Goal: Task Accomplishment & Management: Use online tool/utility

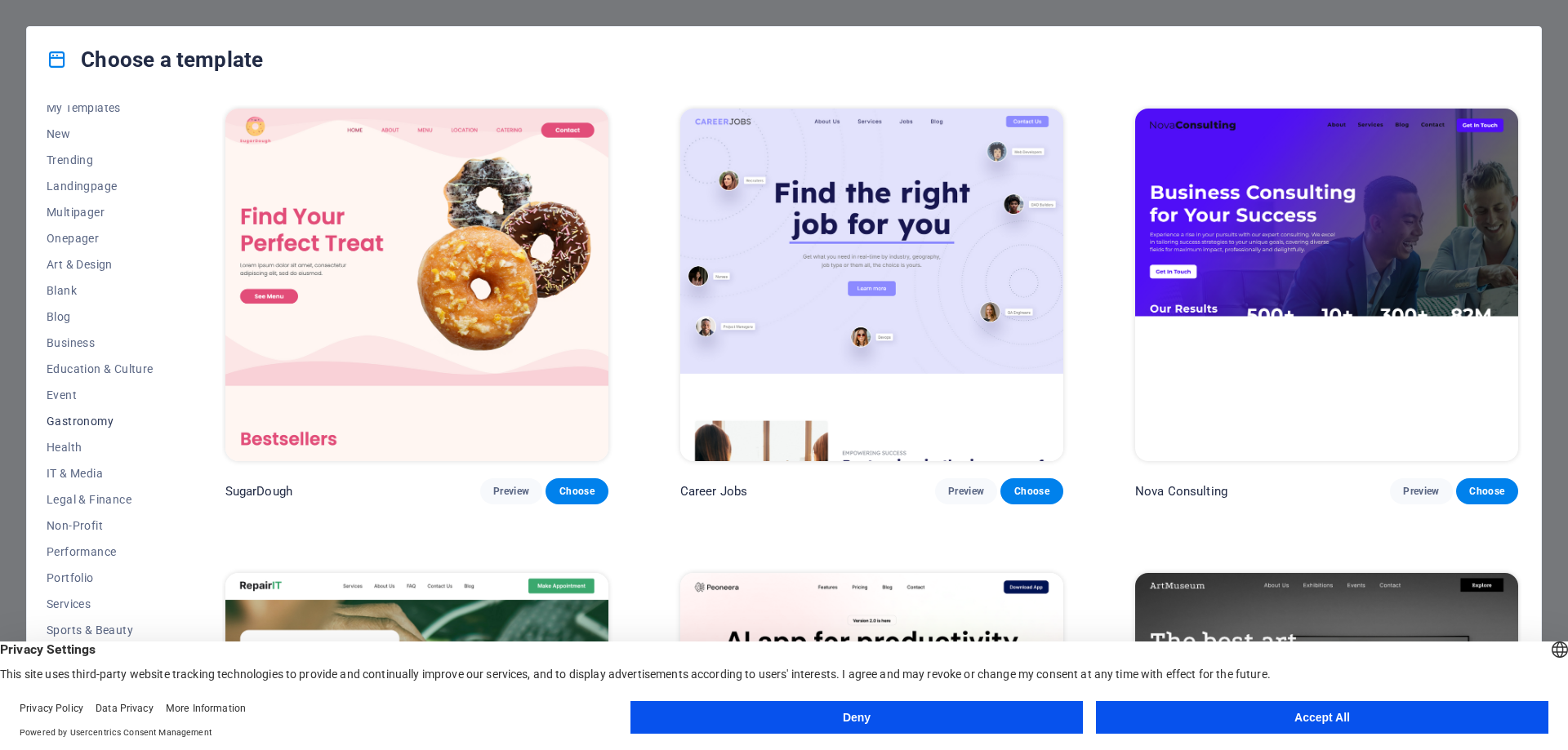
scroll to position [55, 0]
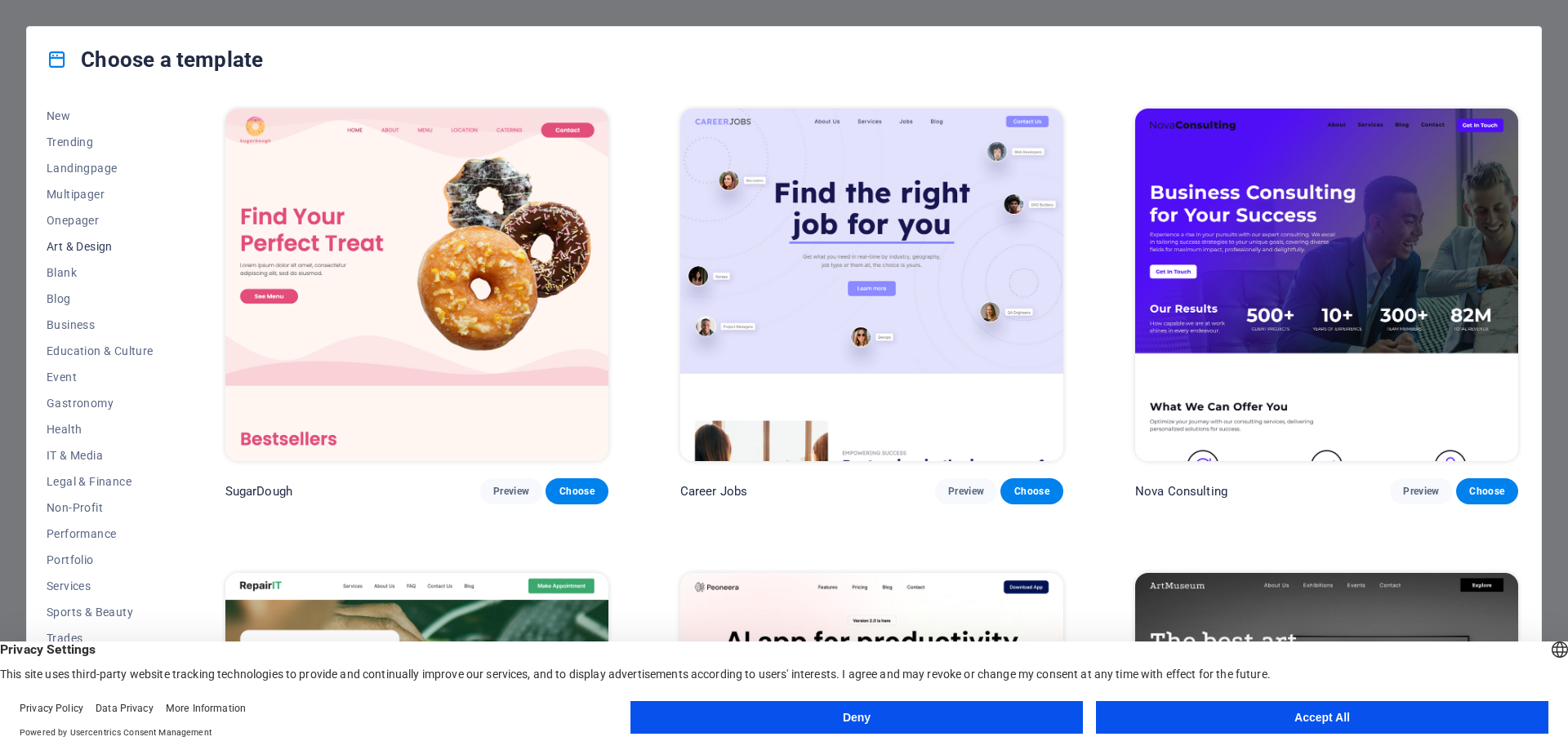
click at [94, 247] on span "Art & Design" at bounding box center [99, 247] width 107 height 13
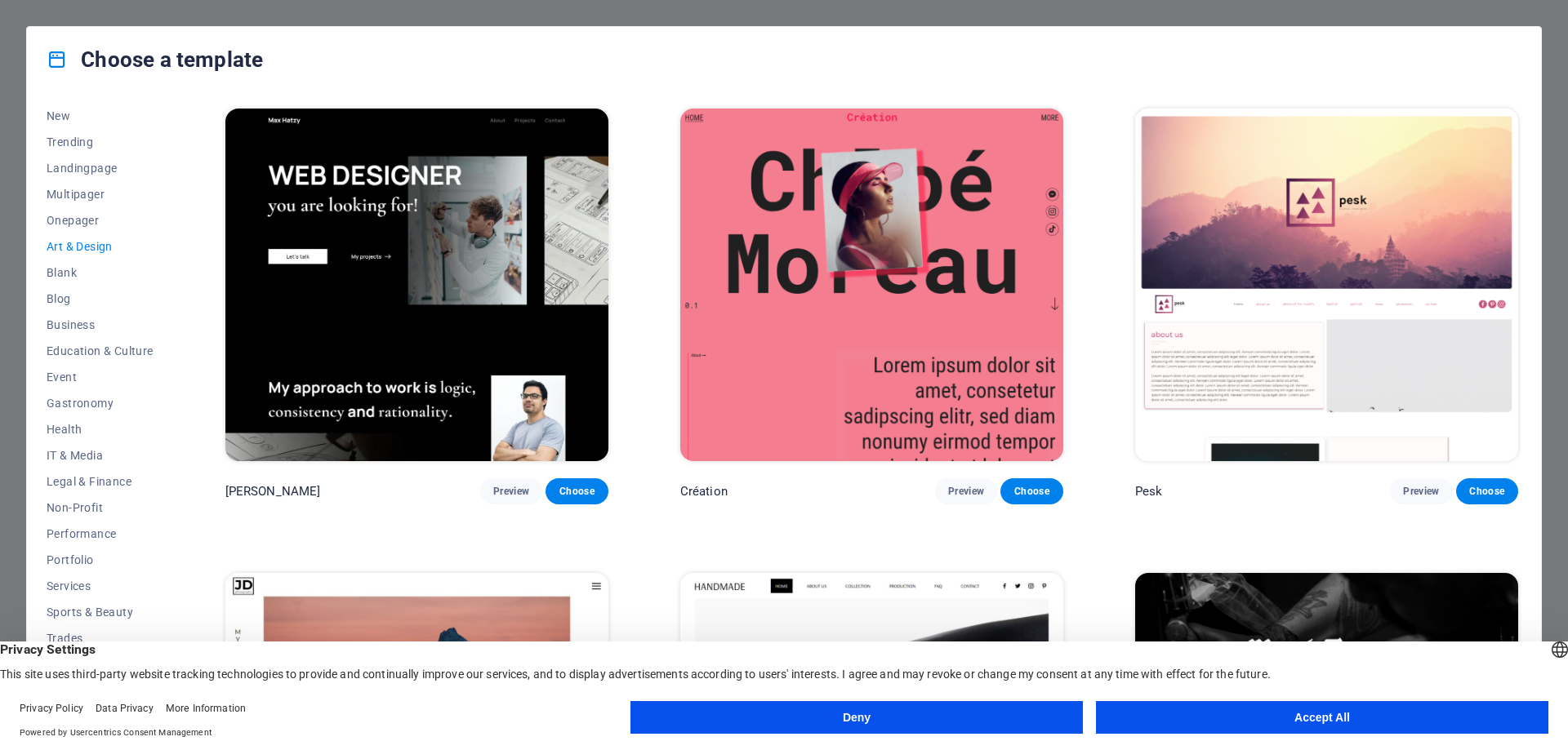
click at [1410, 719] on button "Accept All" at bounding box center [1322, 717] width 453 height 33
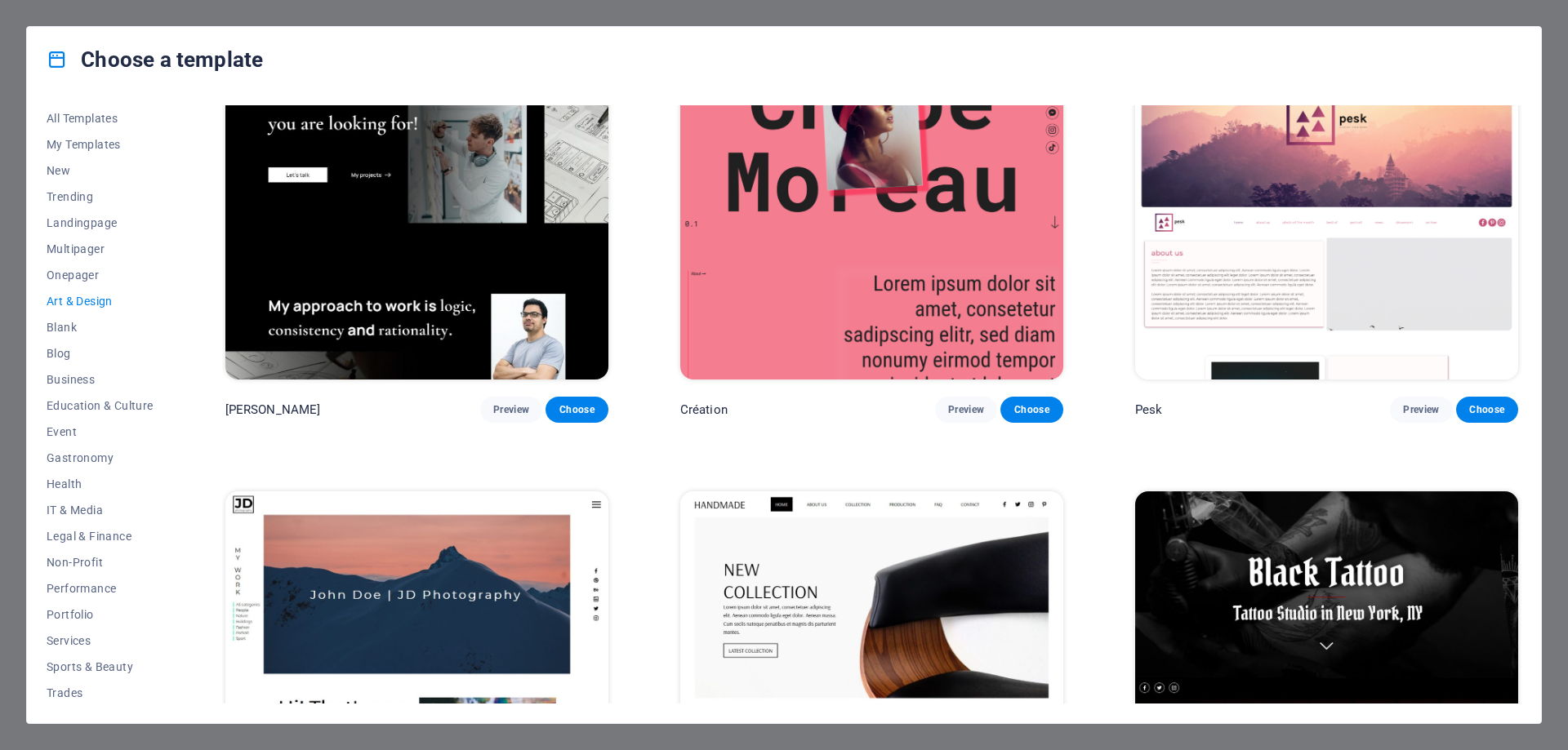
scroll to position [0, 0]
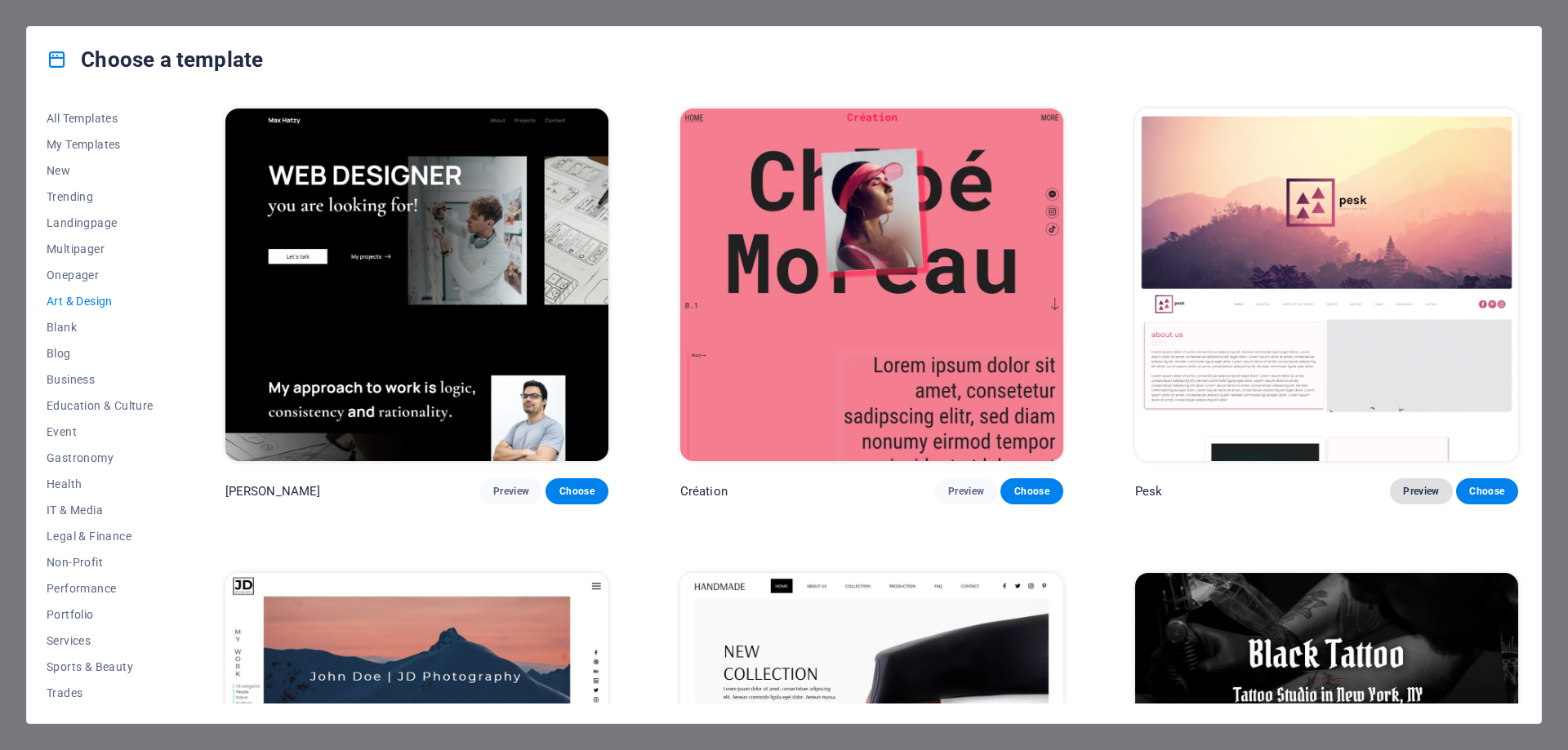
click at [1417, 491] on span "Preview" at bounding box center [1421, 492] width 36 height 13
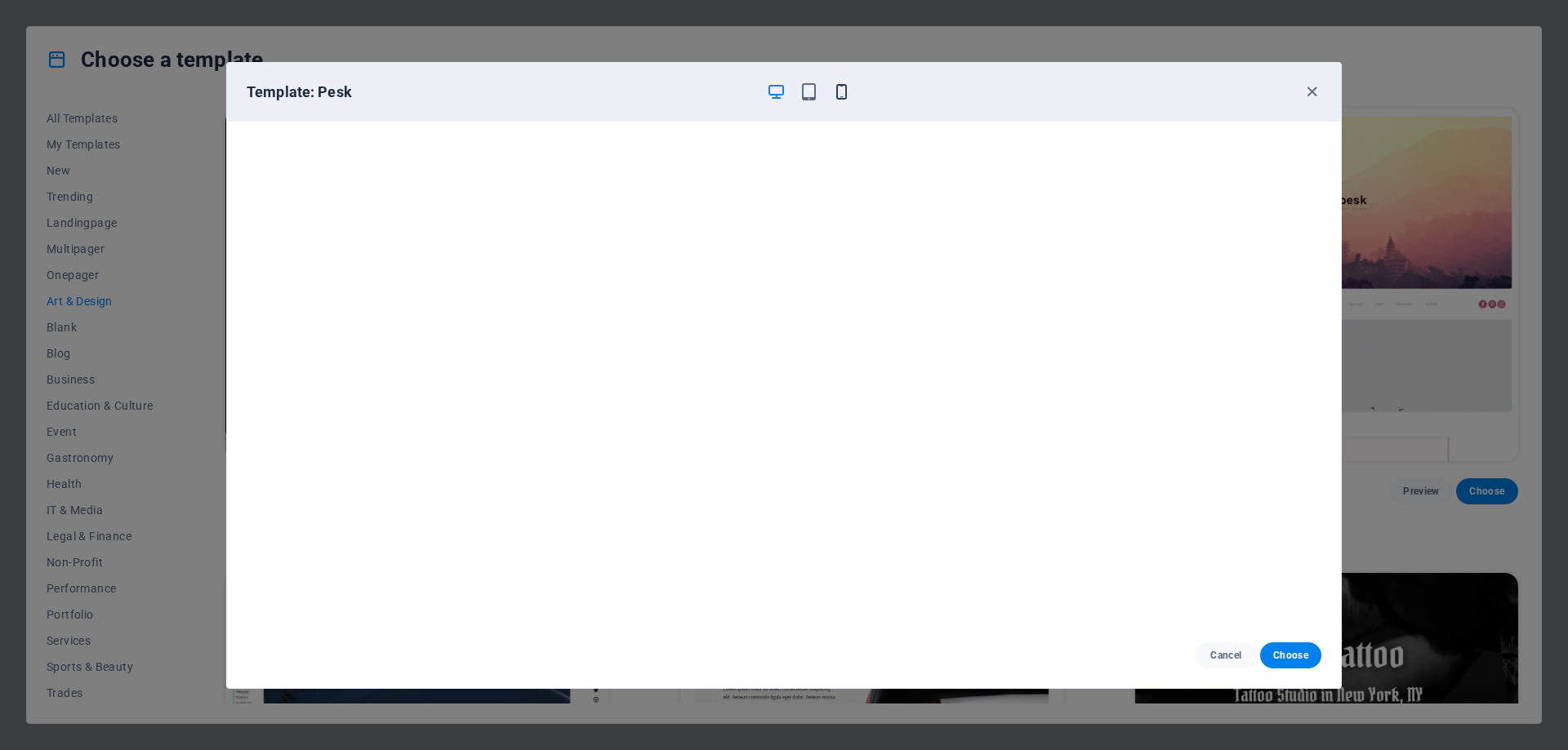
click at [840, 93] on icon "button" at bounding box center [841, 92] width 19 height 19
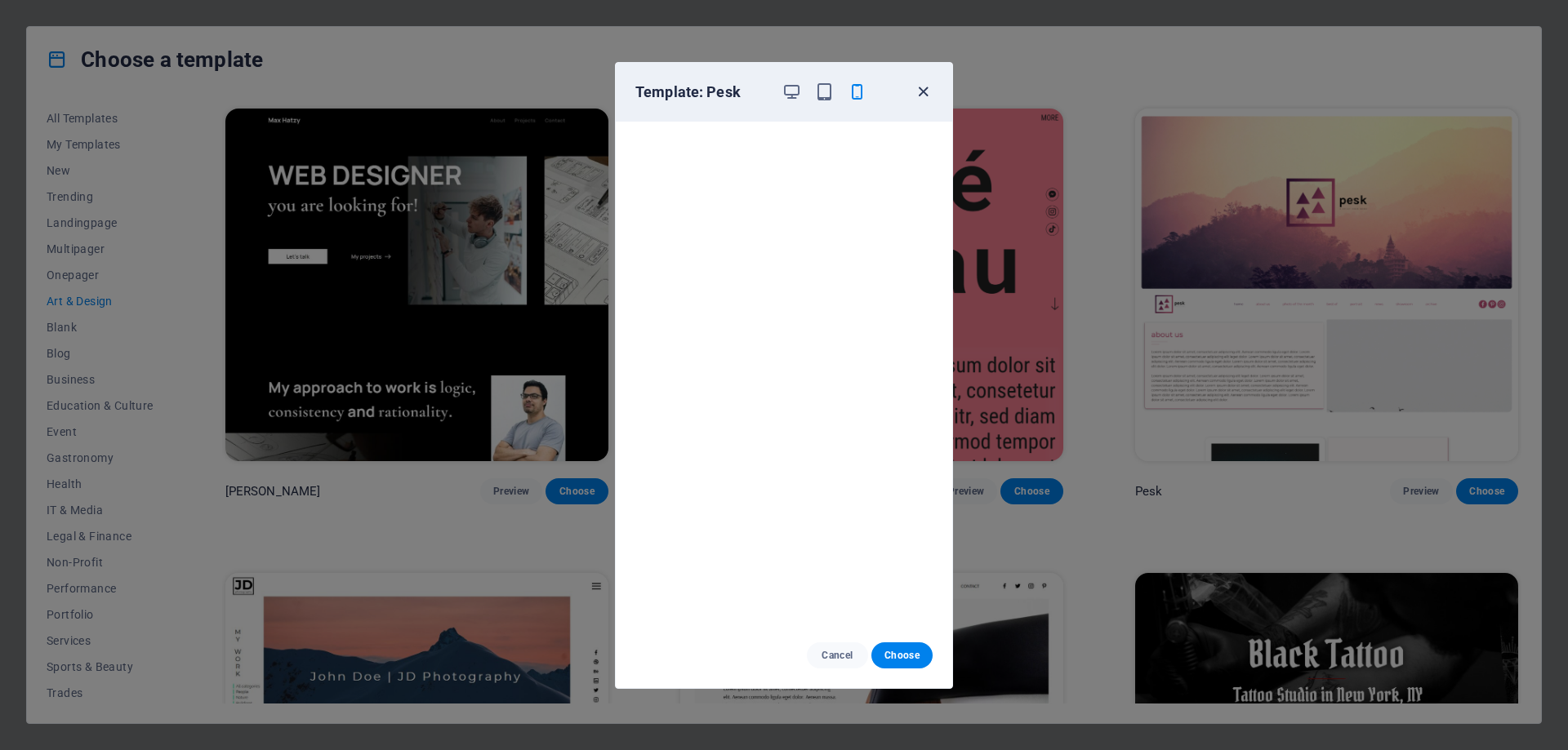
click at [921, 92] on icon "button" at bounding box center [923, 92] width 19 height 19
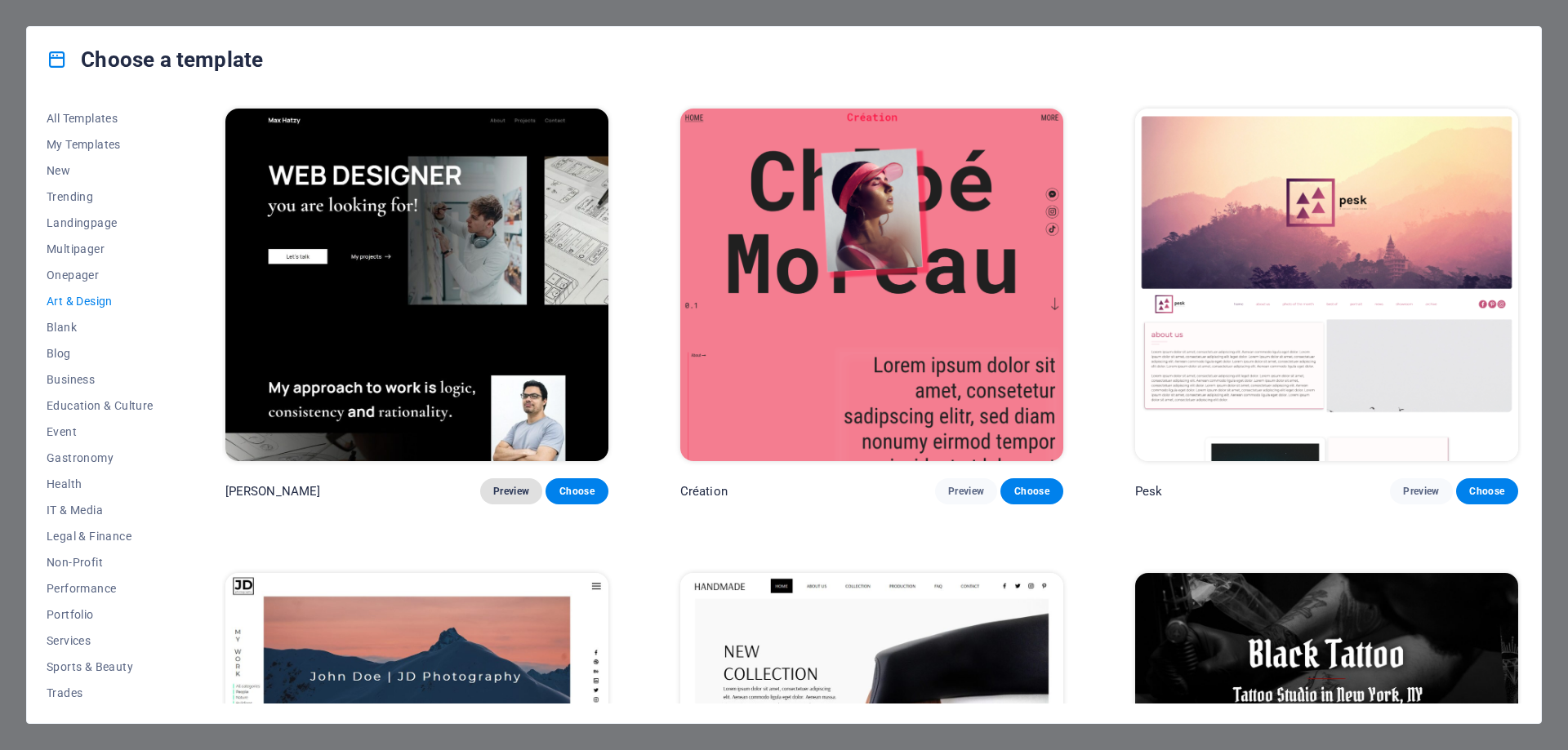
click at [507, 490] on span "Preview" at bounding box center [511, 492] width 36 height 13
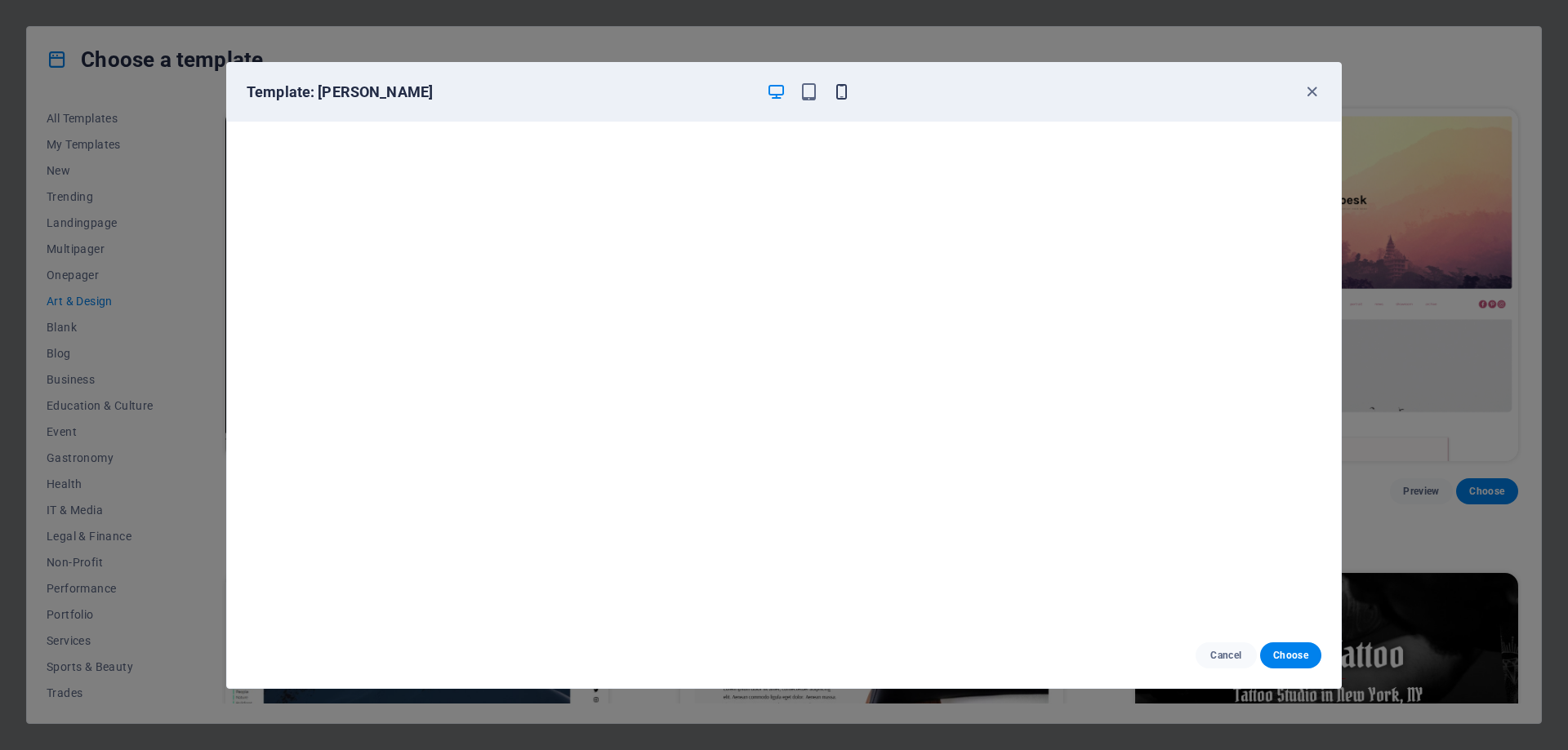
click at [842, 91] on icon "button" at bounding box center [841, 92] width 19 height 19
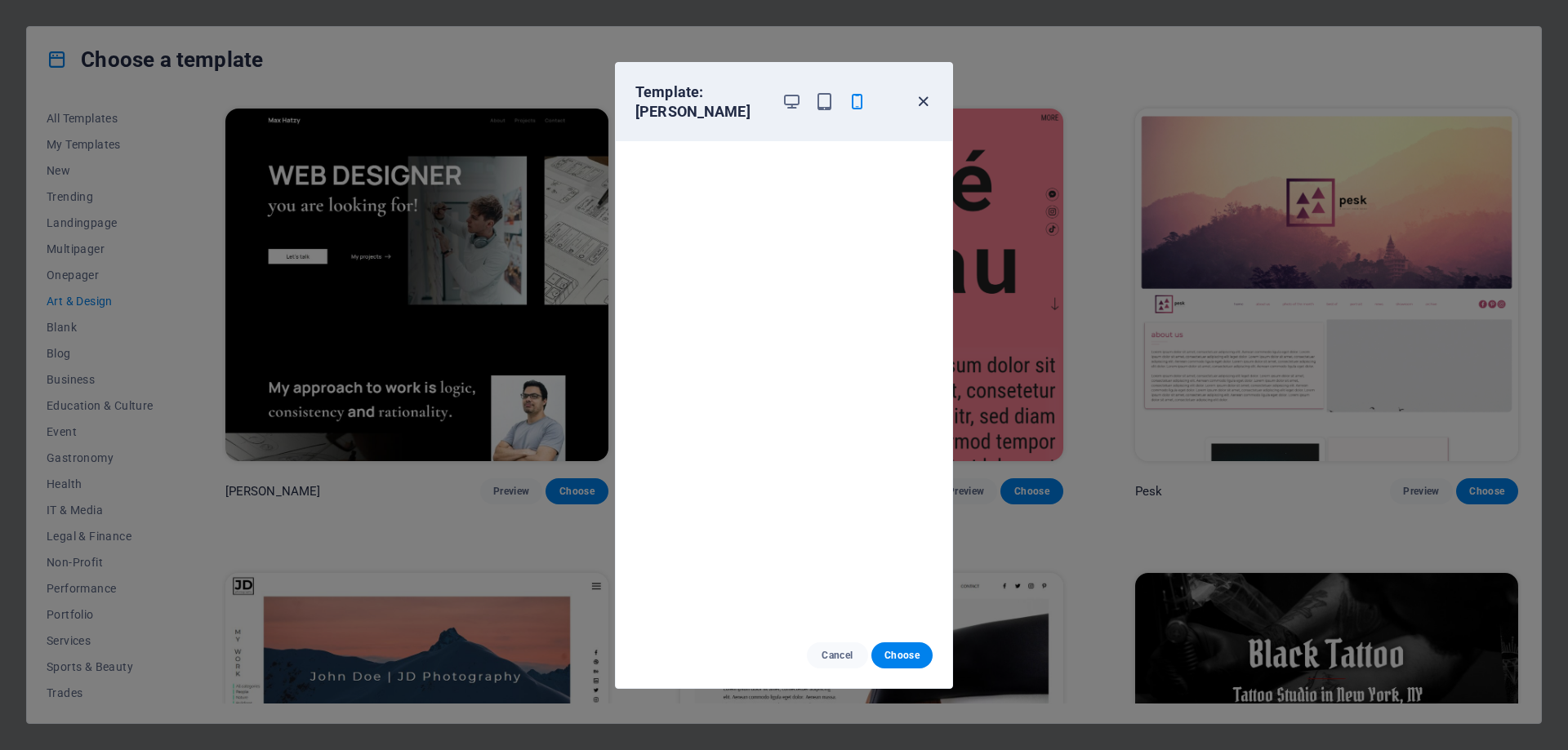
click at [920, 99] on icon "button" at bounding box center [923, 101] width 19 height 19
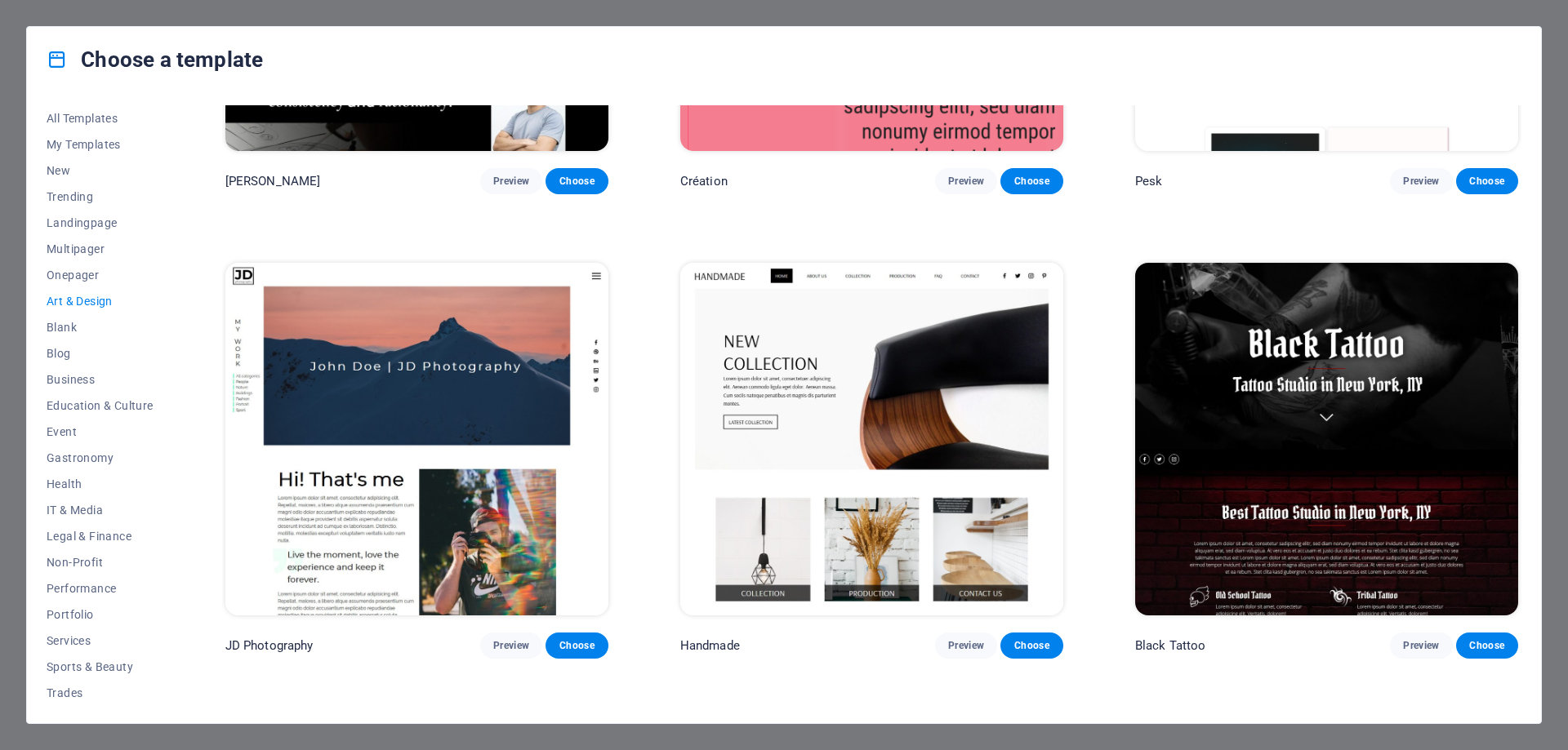
scroll to position [327, 0]
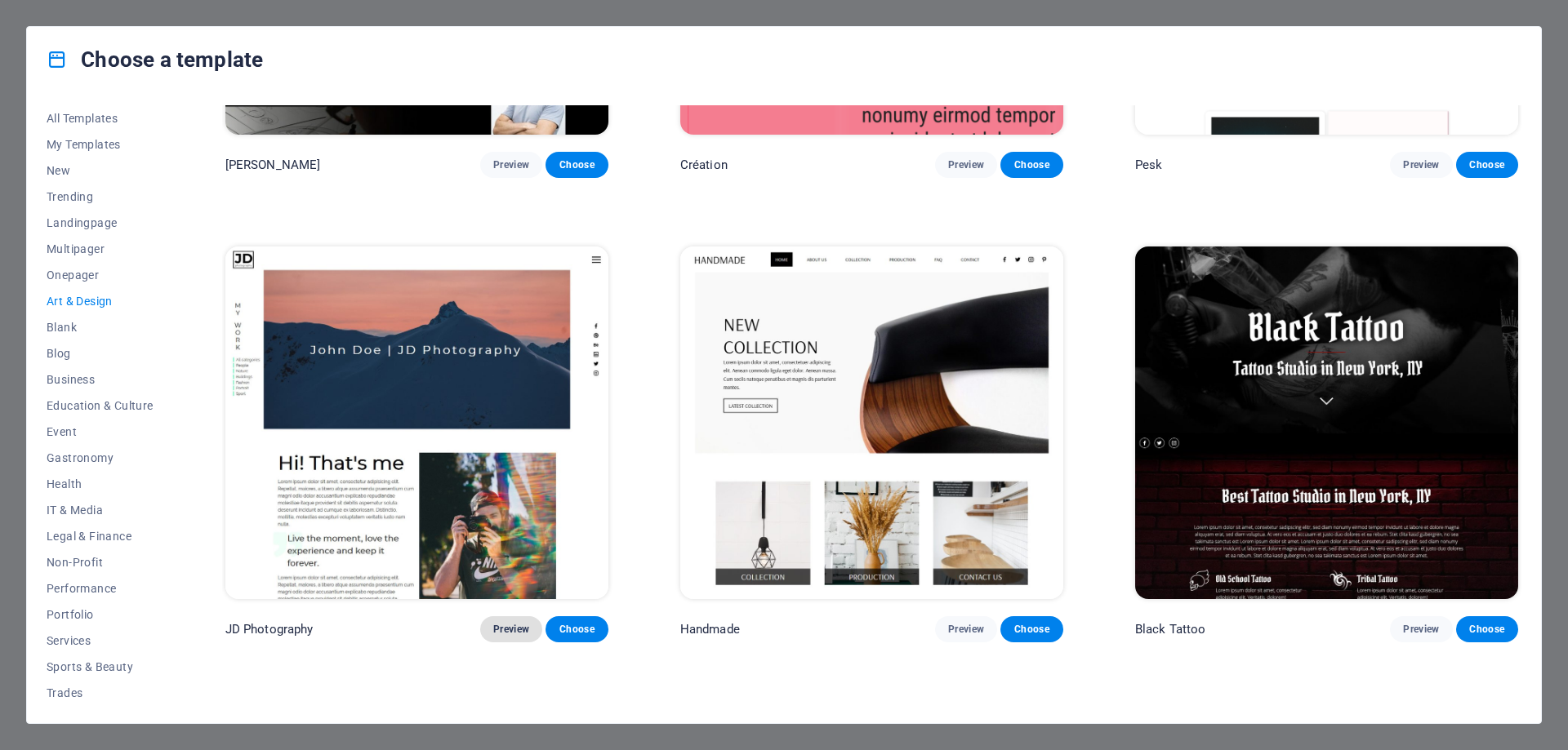
click at [529, 629] on span "Preview" at bounding box center [511, 629] width 36 height 13
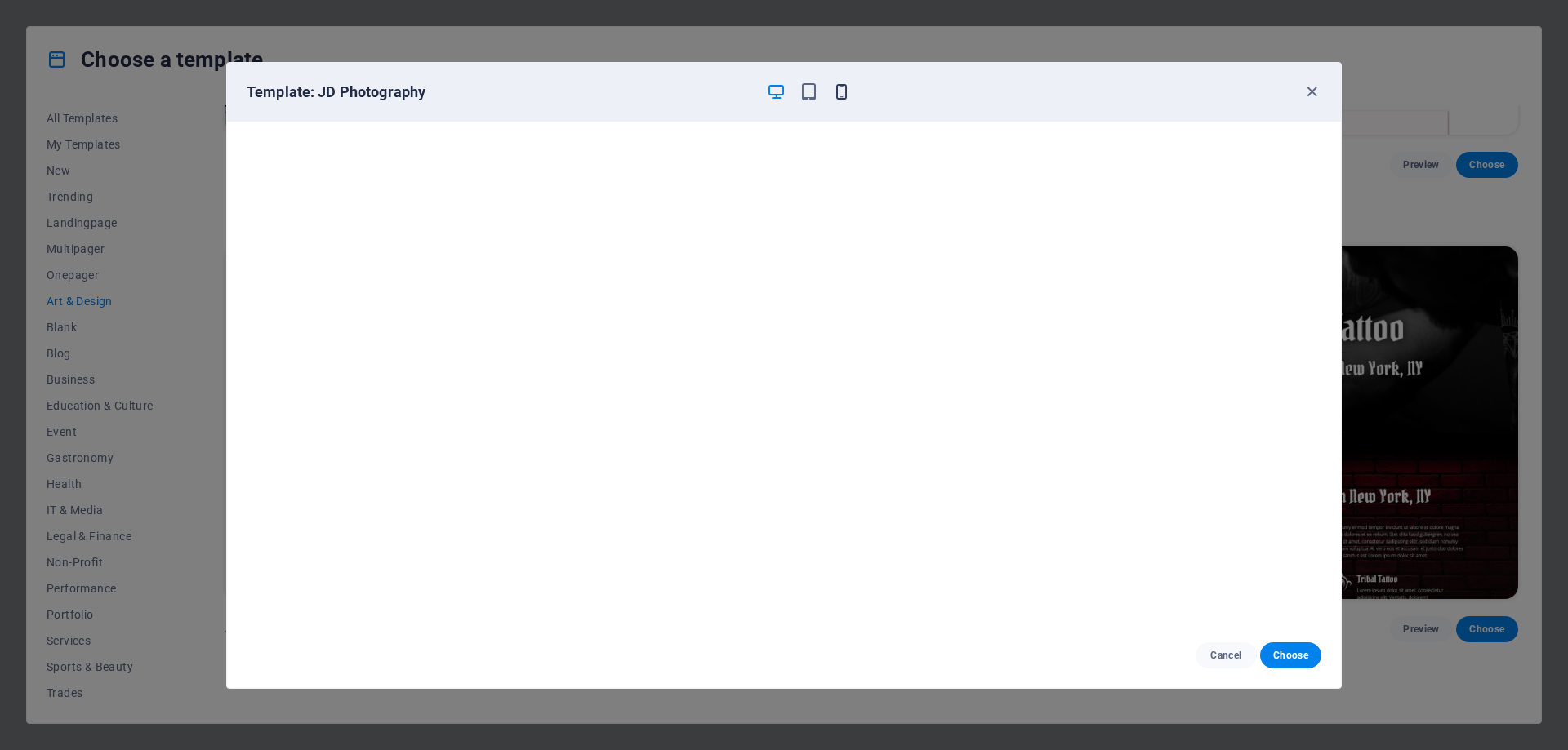
click at [846, 83] on icon "button" at bounding box center [841, 92] width 19 height 19
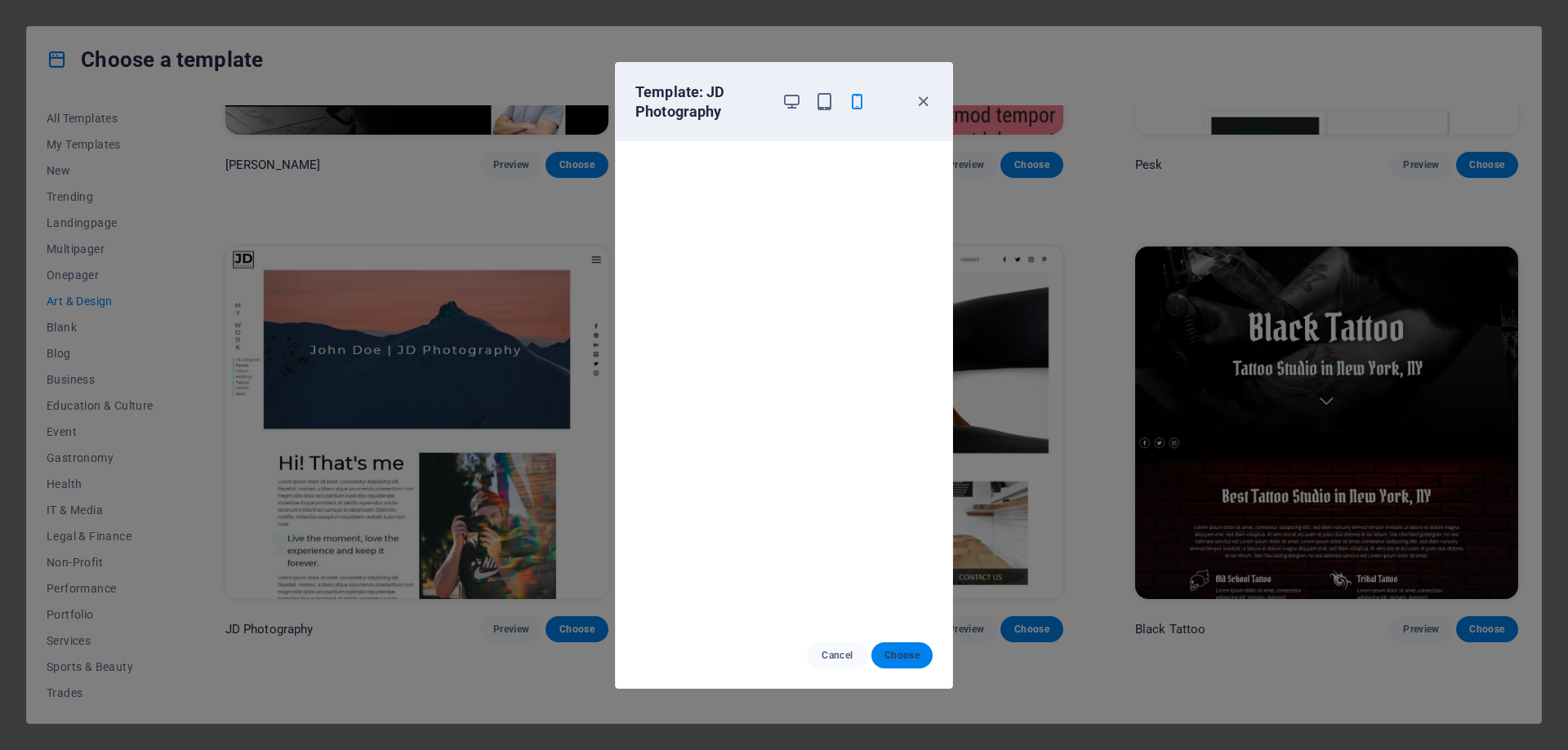
click at [899, 652] on span "Choose" at bounding box center [902, 656] width 35 height 13
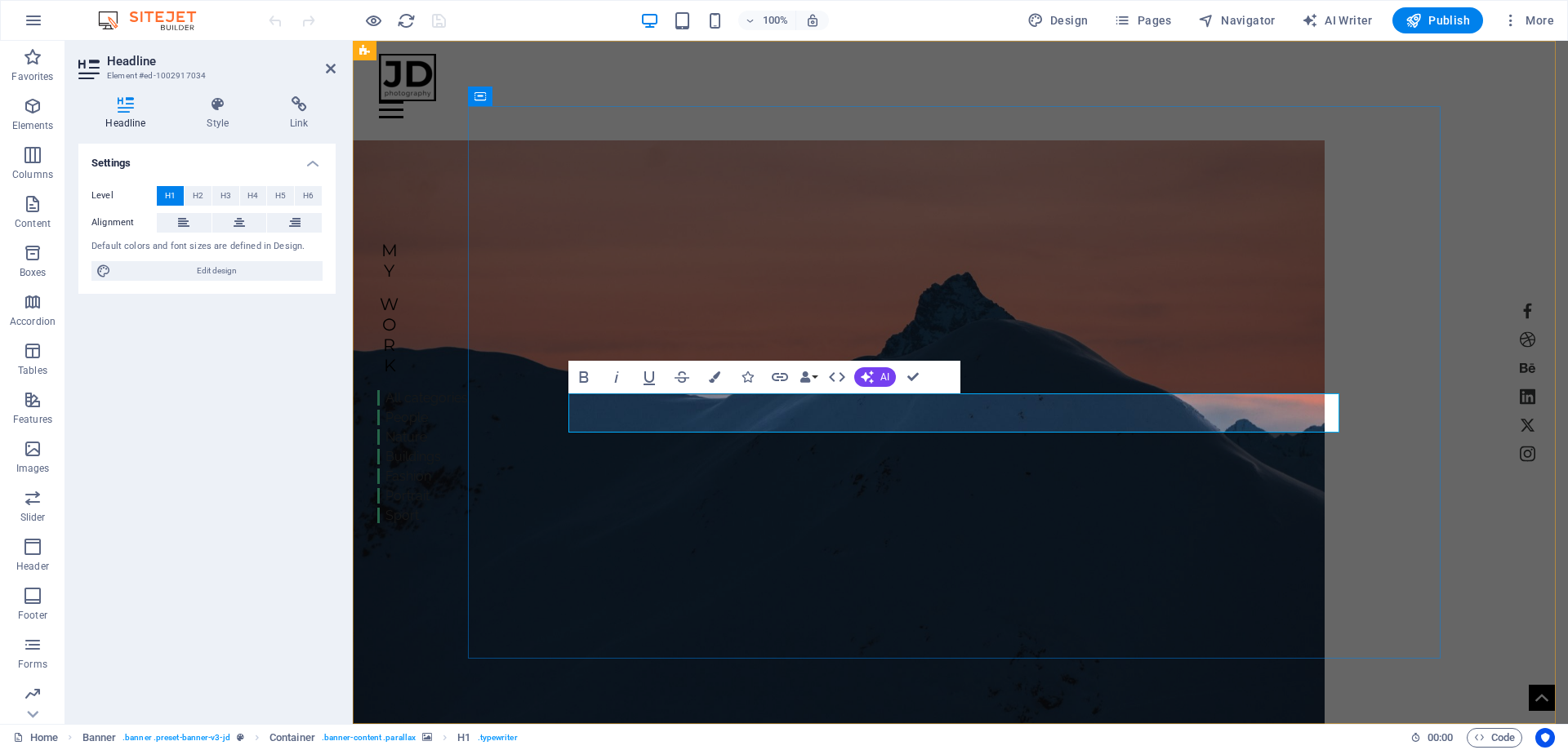
drag, startPoint x: 784, startPoint y: 414, endPoint x: 1087, endPoint y: 410, distance: 303.0
click at [1474, 151] on div "Home Work About Pricing News Contact Menu | thietkenhagiare.com My Work All cat…" at bounding box center [961, 523] width 1216 height 966
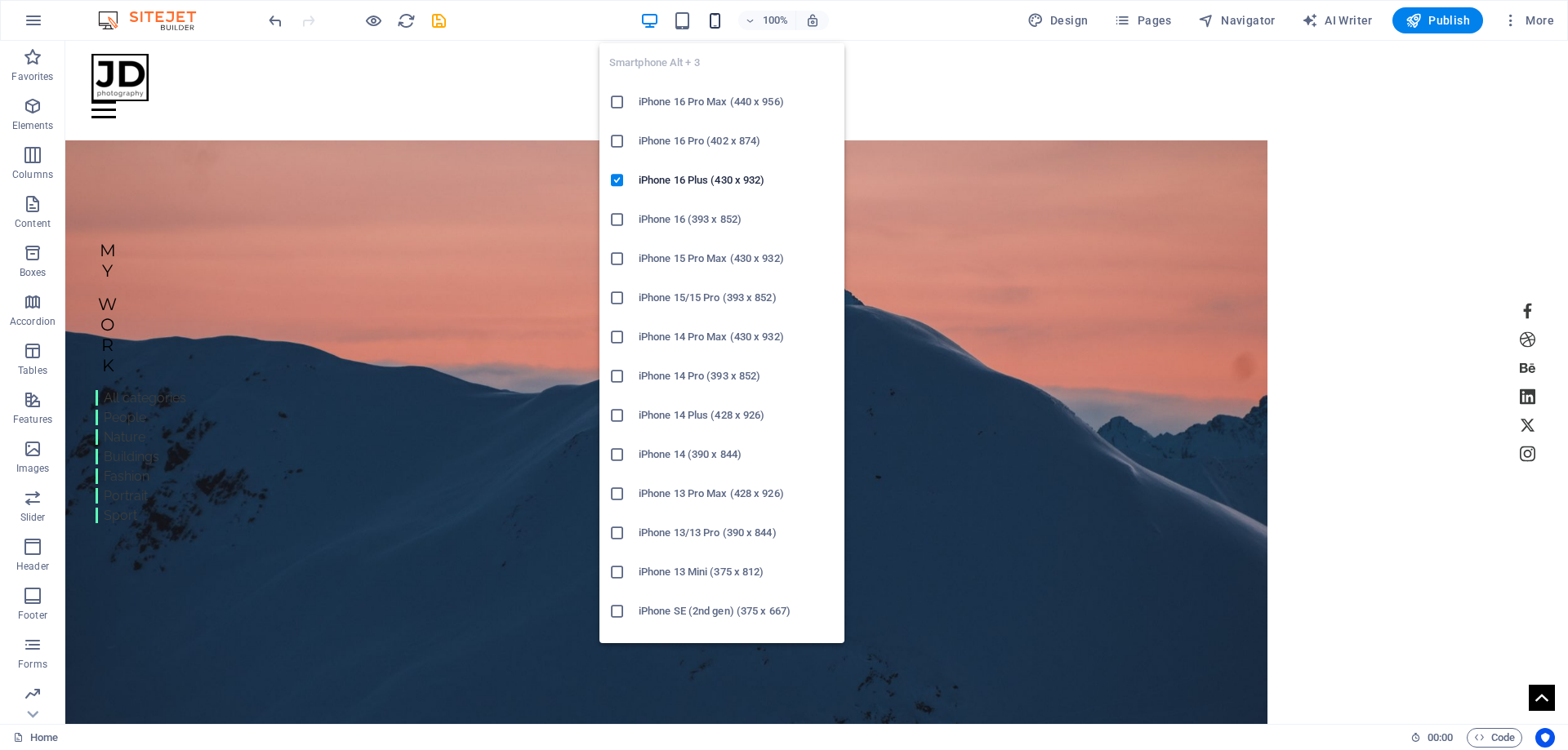
click at [721, 19] on icon "button" at bounding box center [715, 21] width 19 height 19
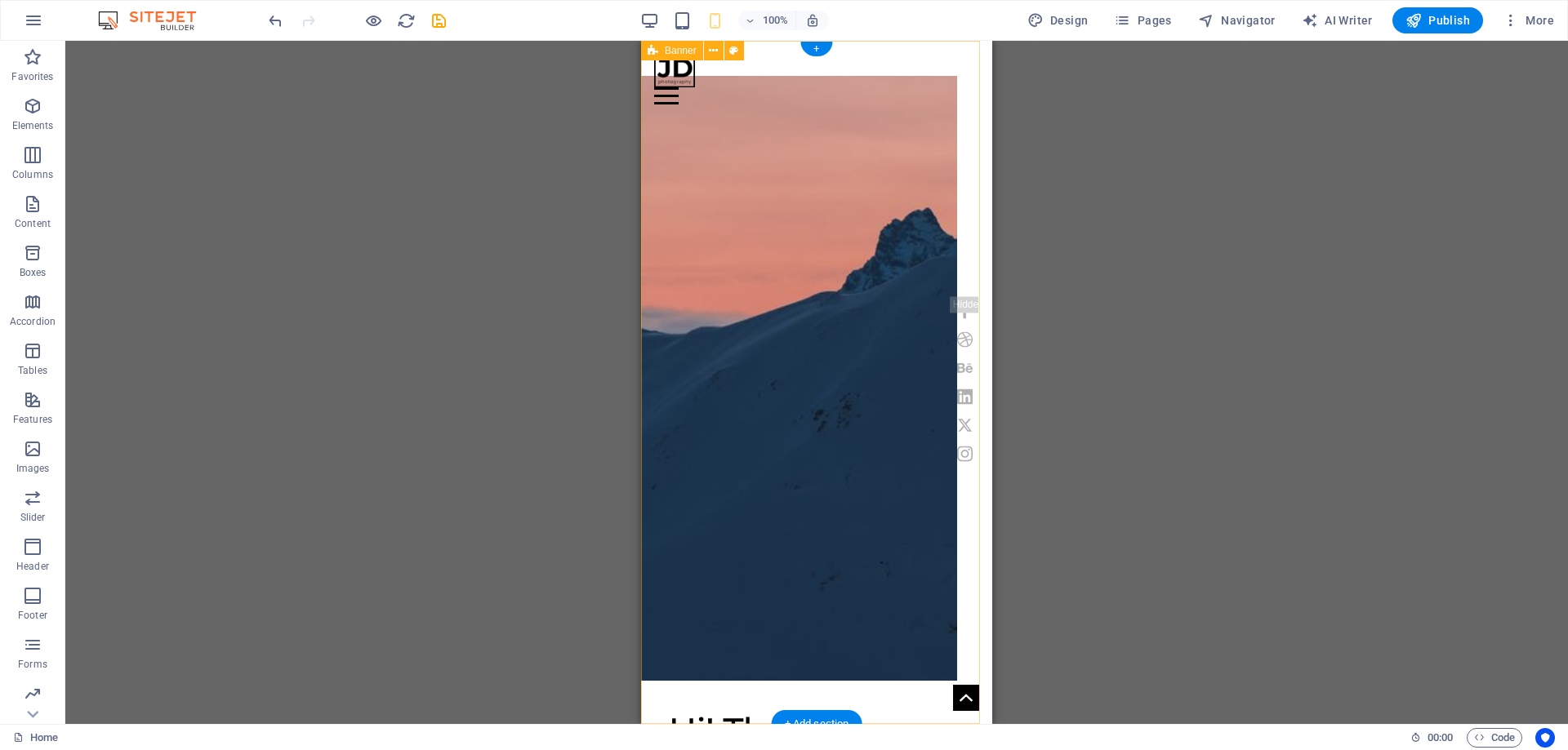
scroll to position [571, 0]
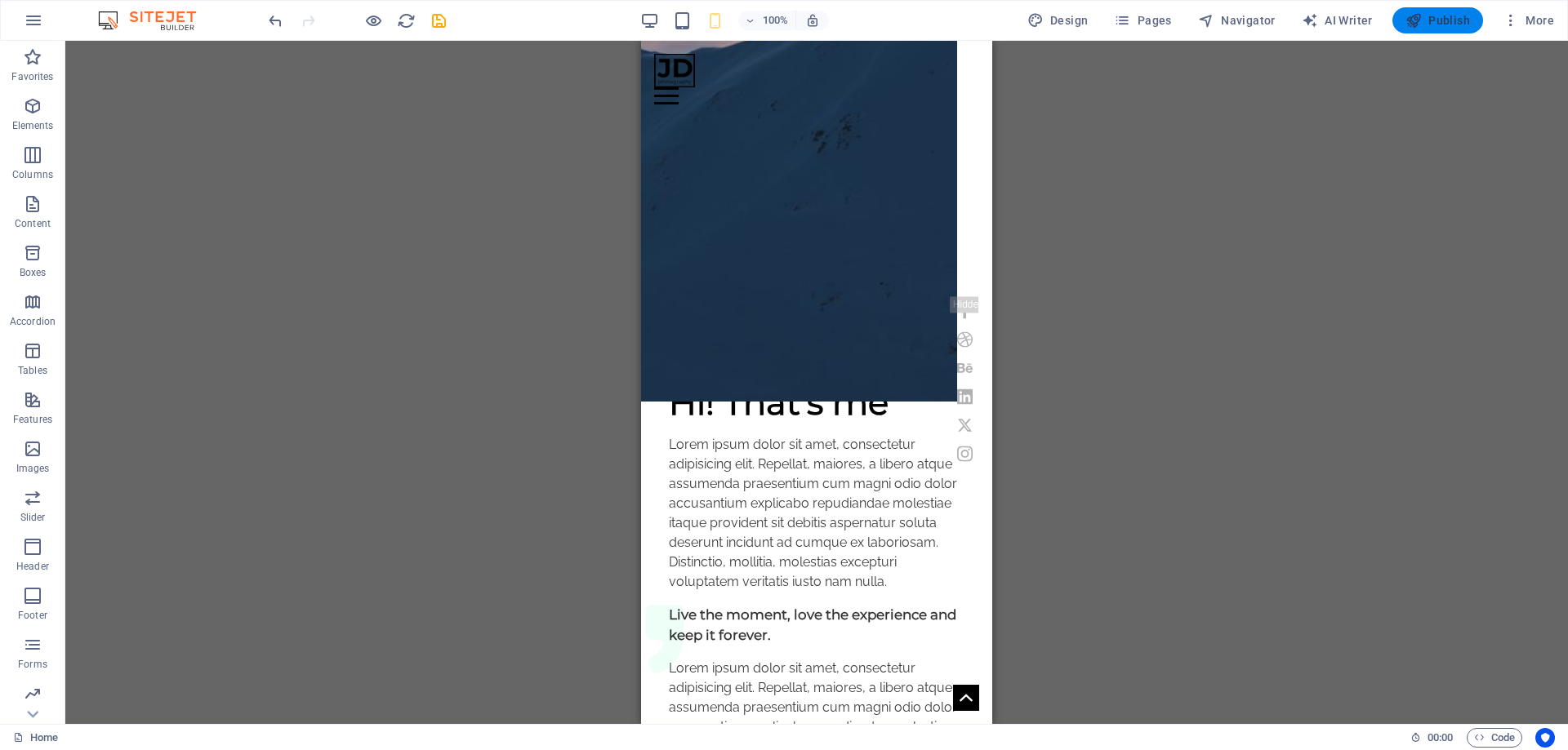
click at [1448, 22] on span "Publish" at bounding box center [1438, 20] width 65 height 16
